Goal: Transaction & Acquisition: Purchase product/service

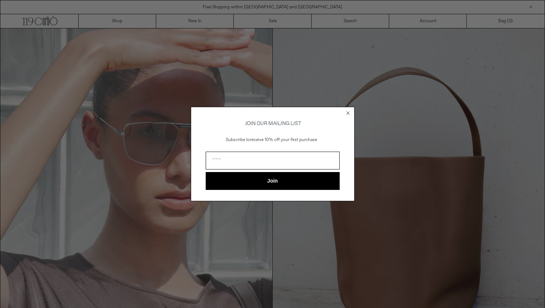
click at [347, 110] on circle "Close dialog" at bounding box center [348, 113] width 7 height 7
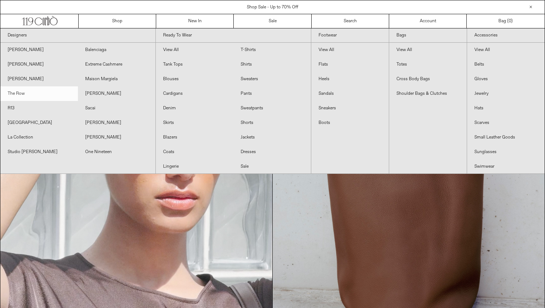
click at [21, 93] on link "The Row" at bounding box center [39, 93] width 78 height 15
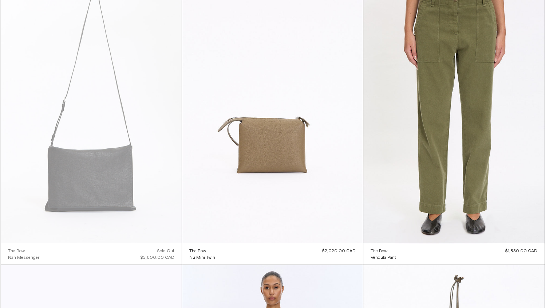
scroll to position [1243, 0]
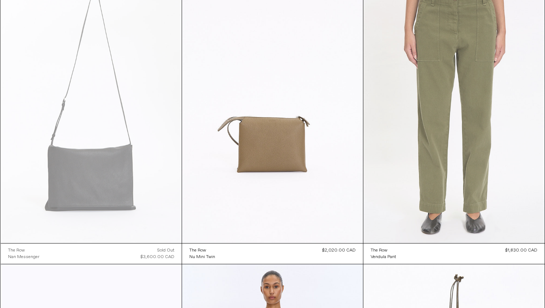
click at [458, 180] on at bounding box center [454, 107] width 181 height 272
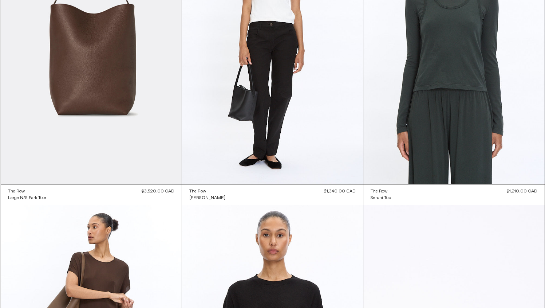
scroll to position [1880, 0]
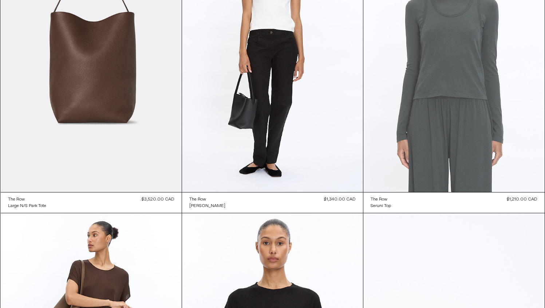
click at [478, 164] on at bounding box center [454, 56] width 181 height 272
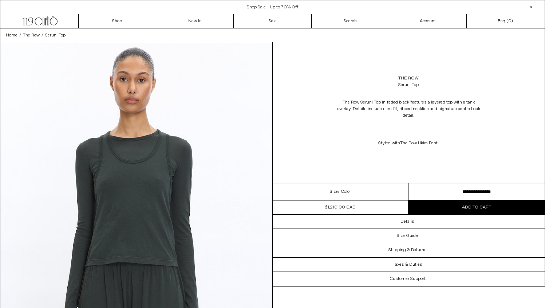
click option "**********" at bounding box center [0, 0] width 0 height 0
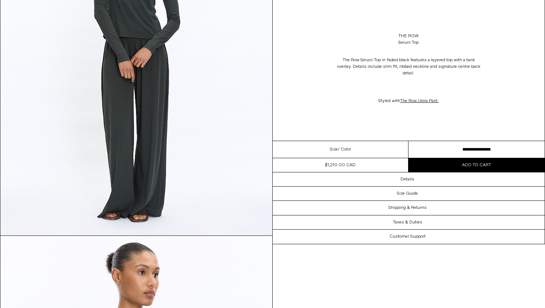
scroll to position [493, 0]
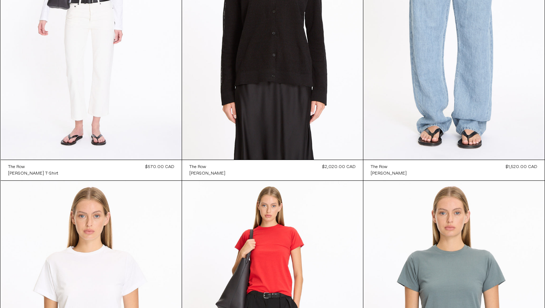
scroll to position [4550, 0]
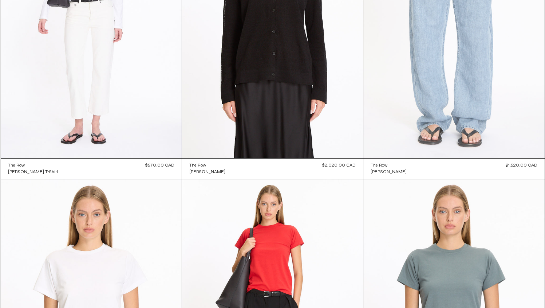
click at [438, 129] on at bounding box center [454, 22] width 181 height 272
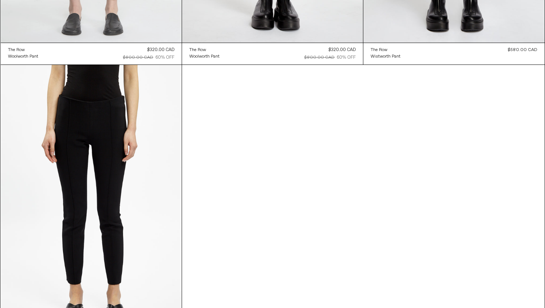
scroll to position [9349, 0]
